Goal: Task Accomplishment & Management: Manage account settings

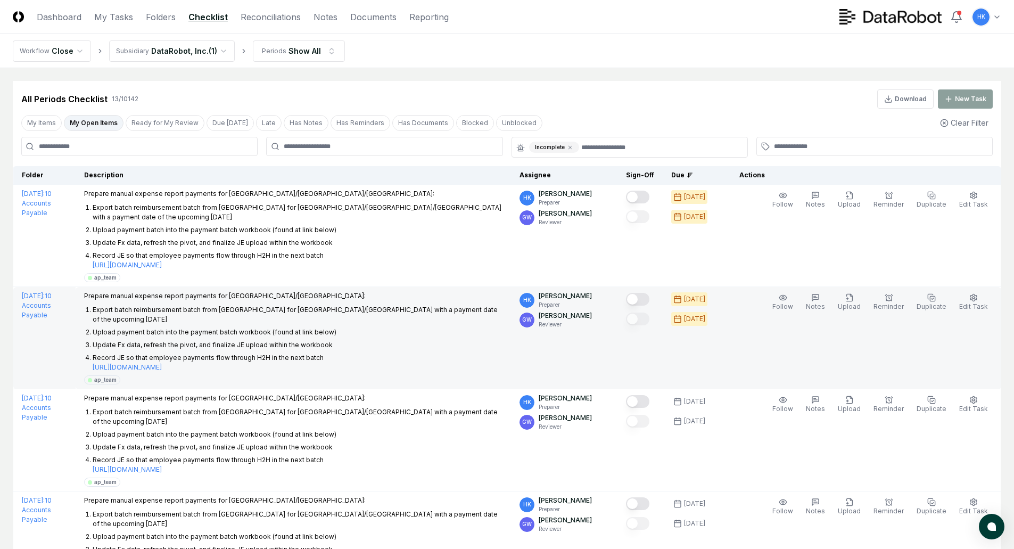
click at [642, 293] on button "Mark complete" at bounding box center [637, 299] width 23 height 13
click at [770, 324] on td "Follow Notes Upload Reminder Duplicate Edit Task More" at bounding box center [861, 338] width 279 height 102
click at [784, 310] on div "Follow Notes Upload Reminder Duplicate Edit Task More" at bounding box center [880, 310] width 237 height 38
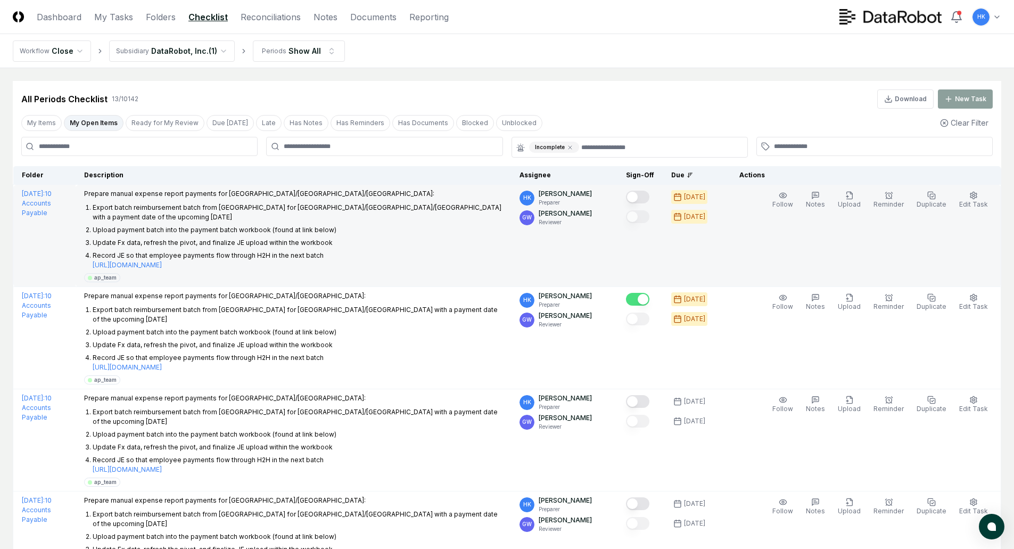
click at [646, 197] on button "Mark complete" at bounding box center [637, 197] width 23 height 13
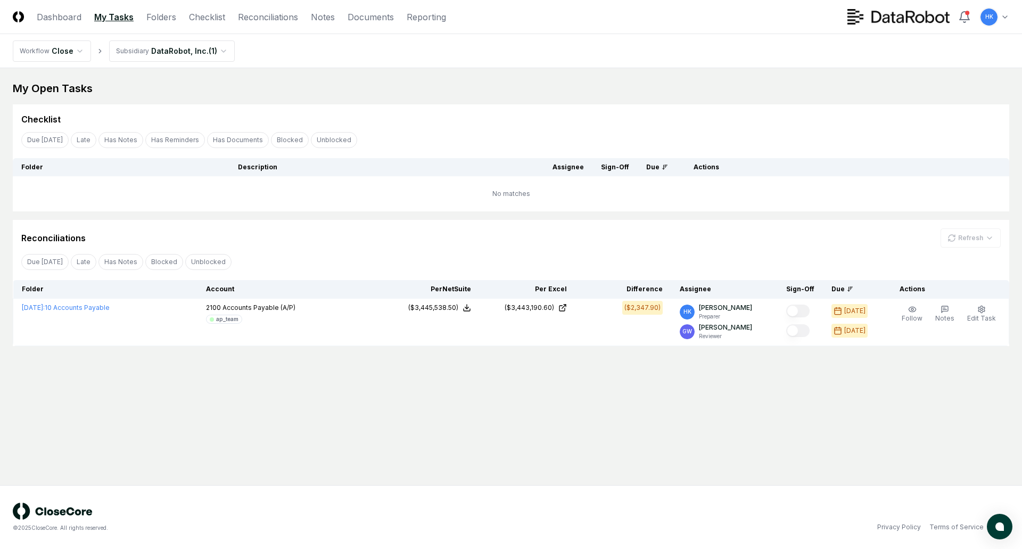
drag, startPoint x: 524, startPoint y: 421, endPoint x: 508, endPoint y: 400, distance: 26.6
click at [517, 412] on main "My Open Tasks Cancel Reassign Checklist Due Today Late Has Notes Has Reminders …" at bounding box center [511, 276] width 1022 height 417
click at [102, 15] on link "My Tasks" at bounding box center [113, 17] width 39 height 13
click at [159, 18] on link "Folders" at bounding box center [161, 17] width 30 height 13
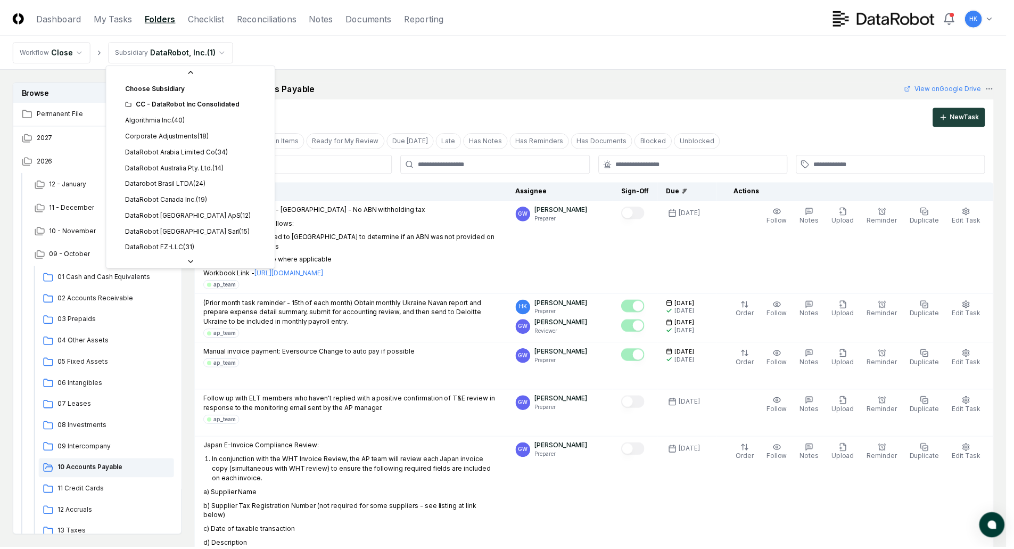
scroll to position [271, 0]
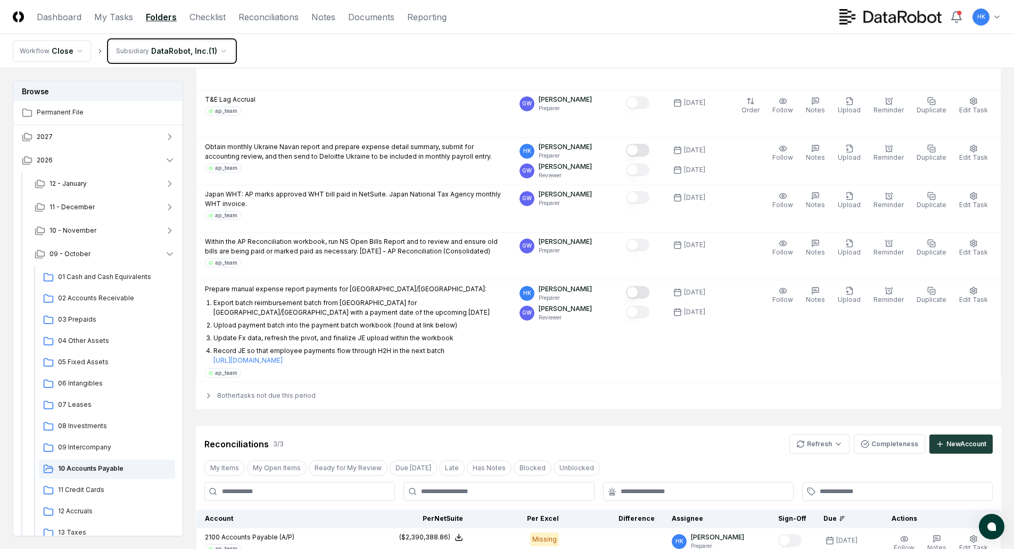
scroll to position [2767, 0]
